Goal: Understand site structure: Understand site structure

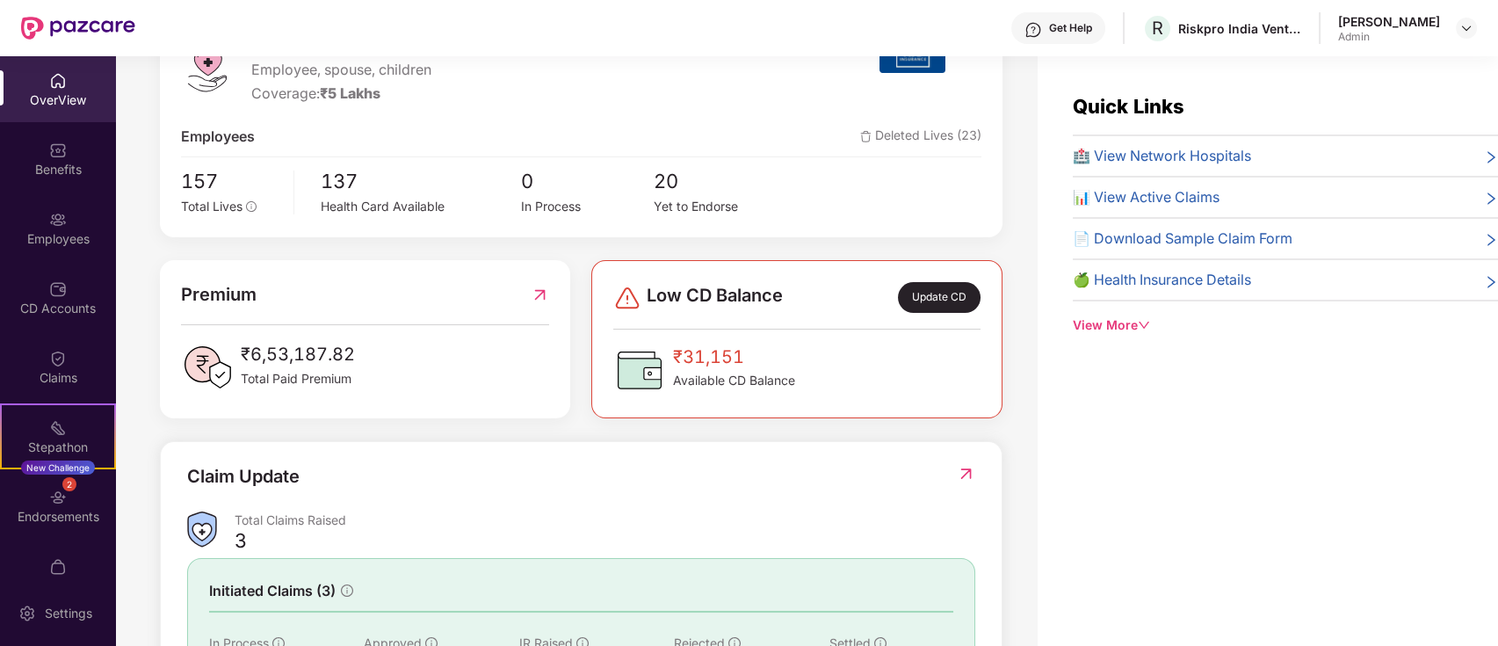
scroll to position [234, 0]
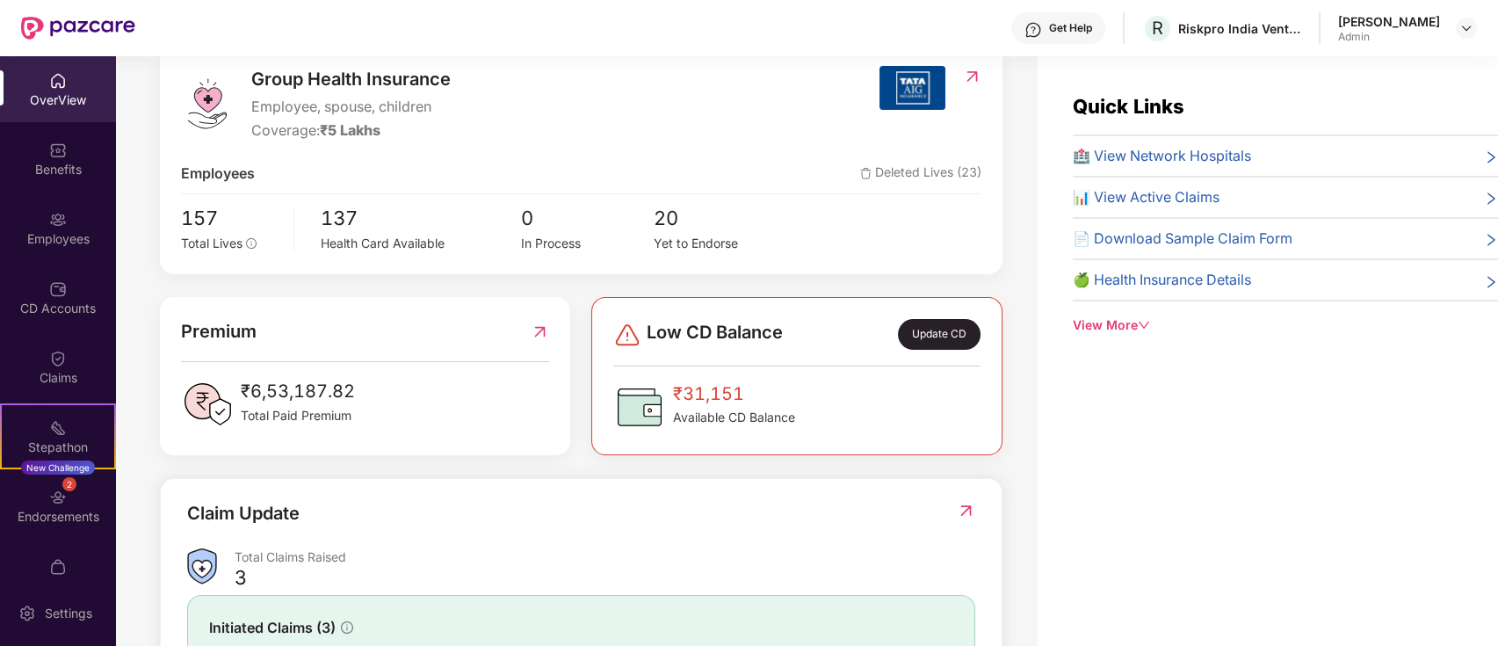
click at [38, 112] on div "OverView" at bounding box center [58, 89] width 116 height 66
click at [60, 172] on div "Benefits" at bounding box center [58, 170] width 116 height 18
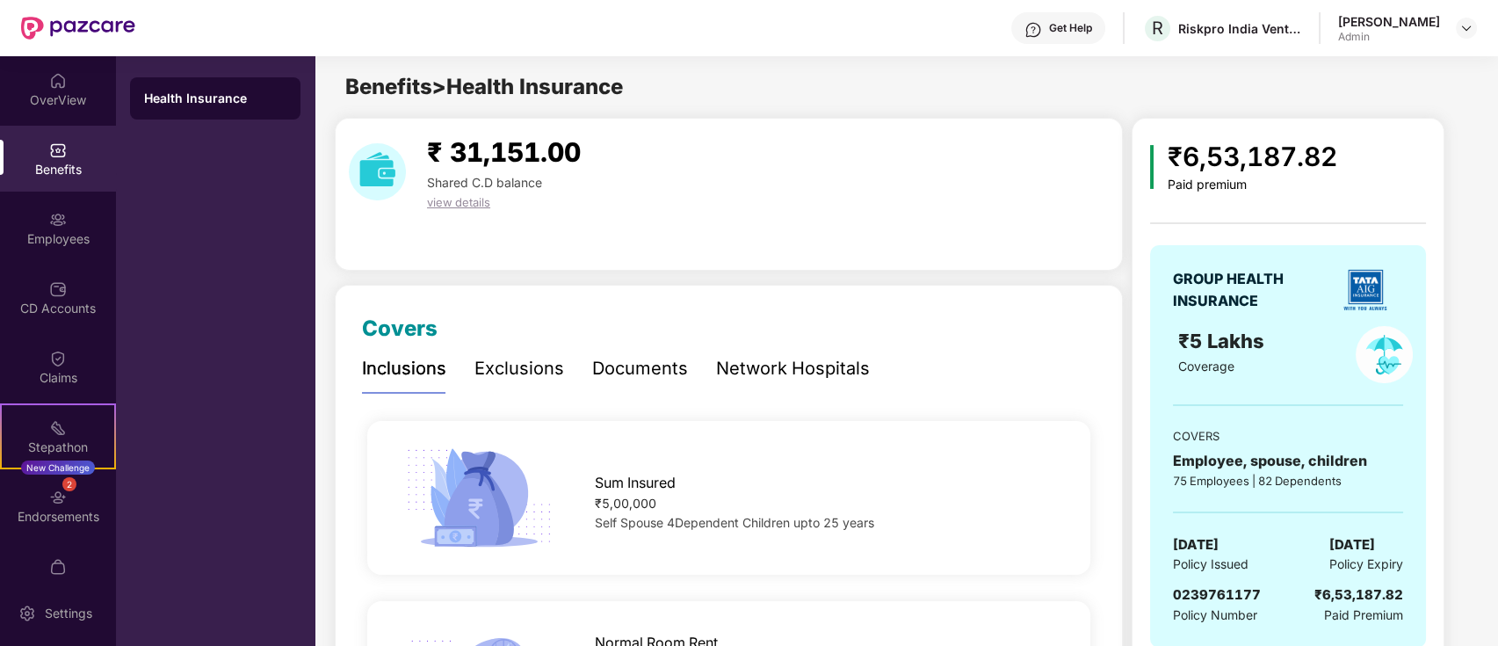
click at [958, 249] on div "₹ 31,151.00 Shared C.D balance view details" at bounding box center [729, 194] width 788 height 153
click at [82, 242] on div "Employees" at bounding box center [58, 239] width 116 height 18
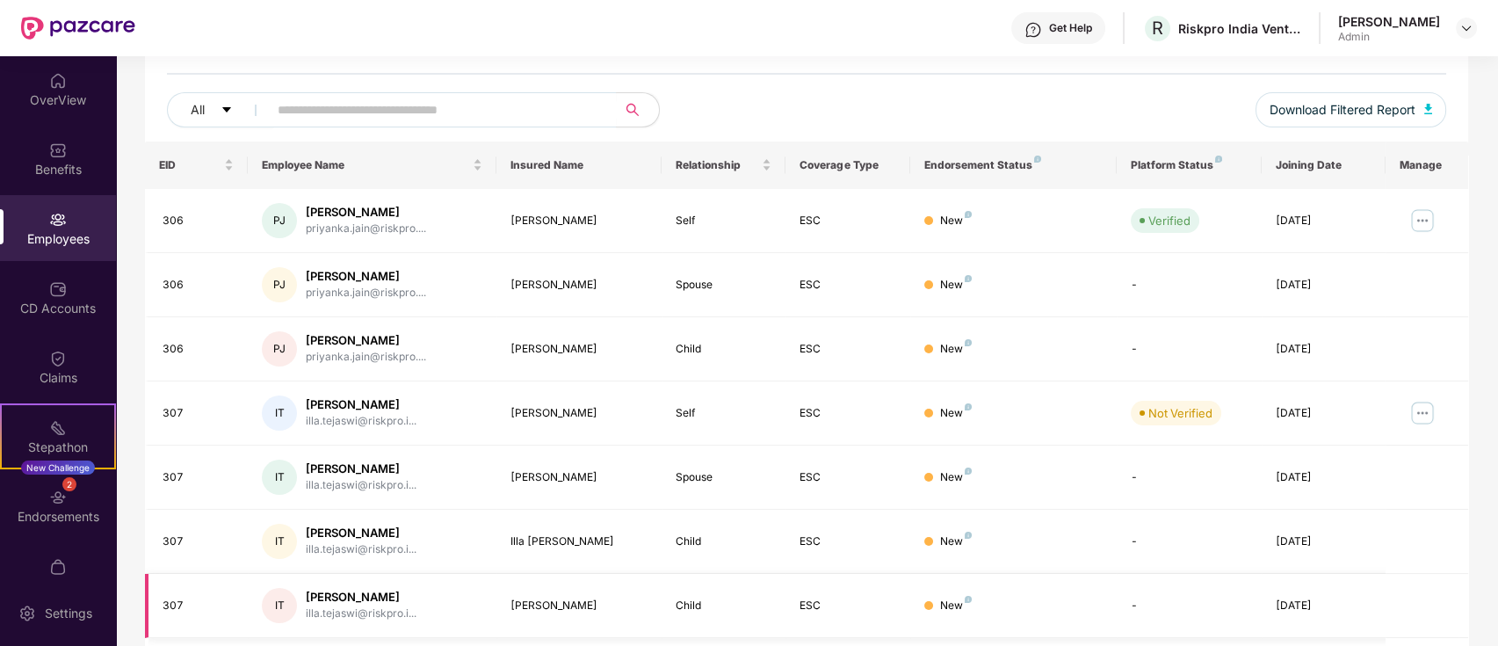
scroll to position [234, 0]
